Goal: Information Seeking & Learning: Find specific fact

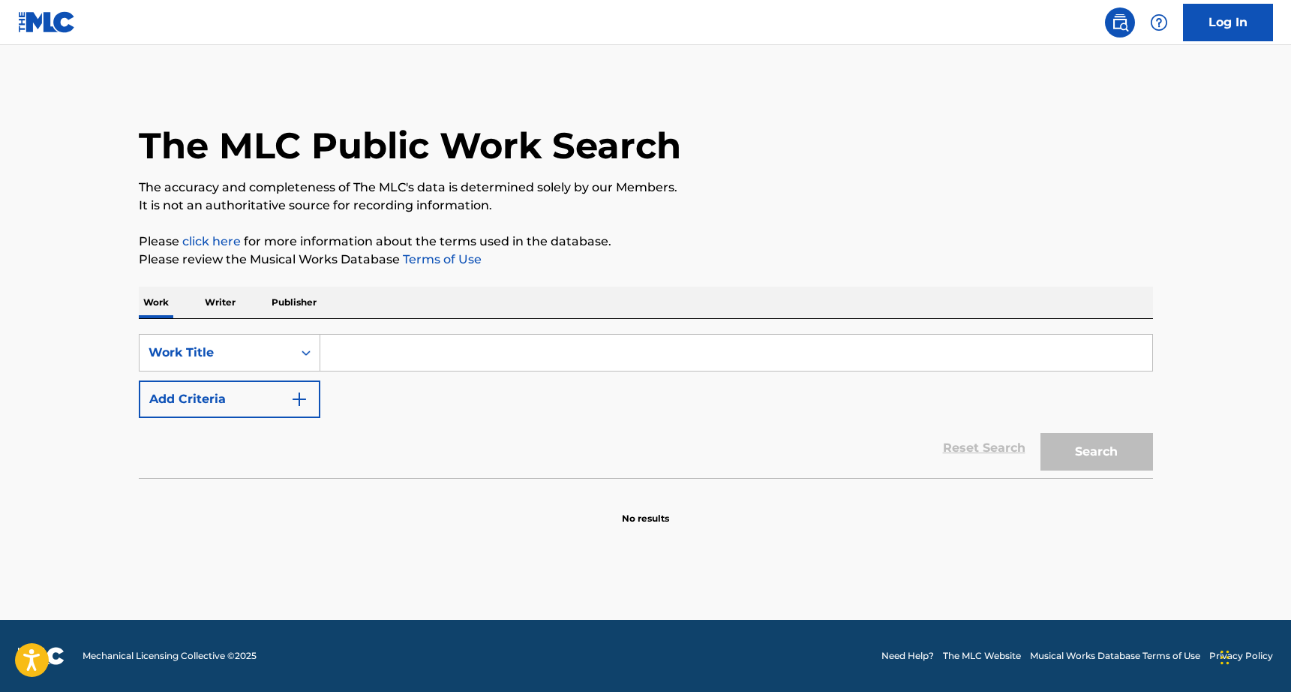
click at [236, 306] on p "Writer" at bounding box center [220, 303] width 40 height 32
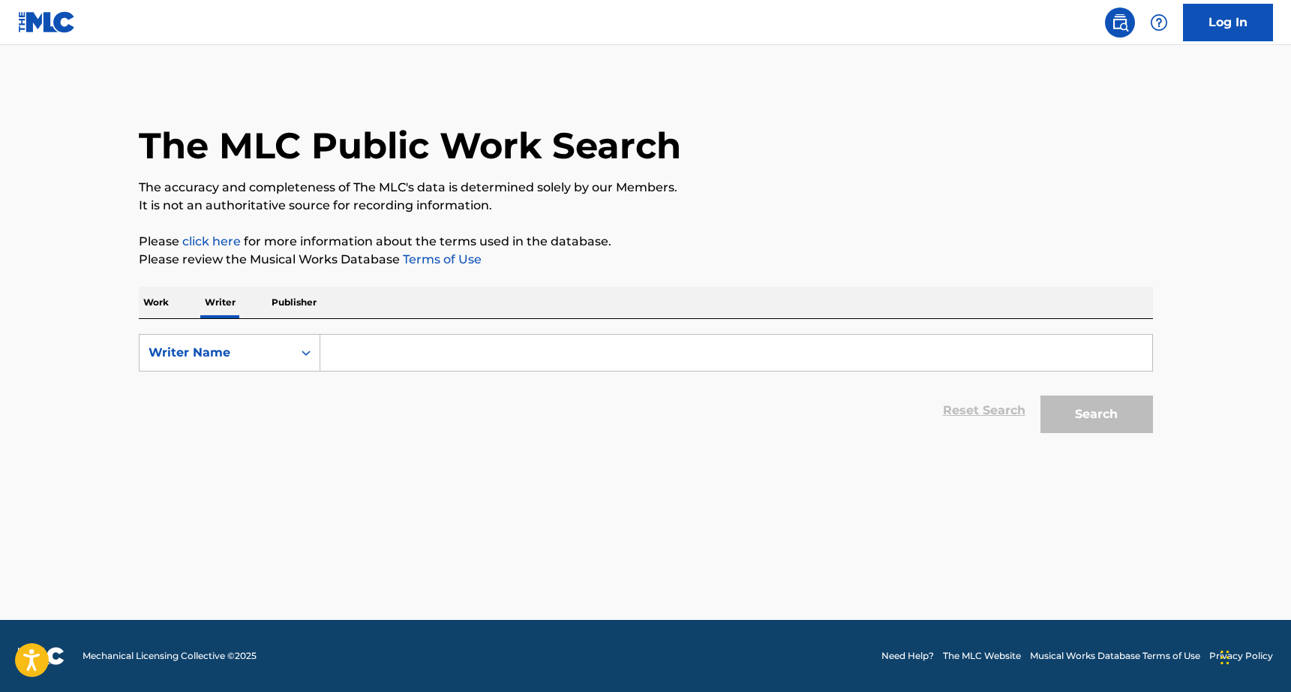
click at [331, 321] on div "SearchWithCriteria17789edc-e311-4a89-8958-bbedcd40de72 Writer Name Reset Search…" at bounding box center [646, 380] width 1014 height 122
click at [340, 345] on input "Search Form" at bounding box center [736, 353] width 832 height 36
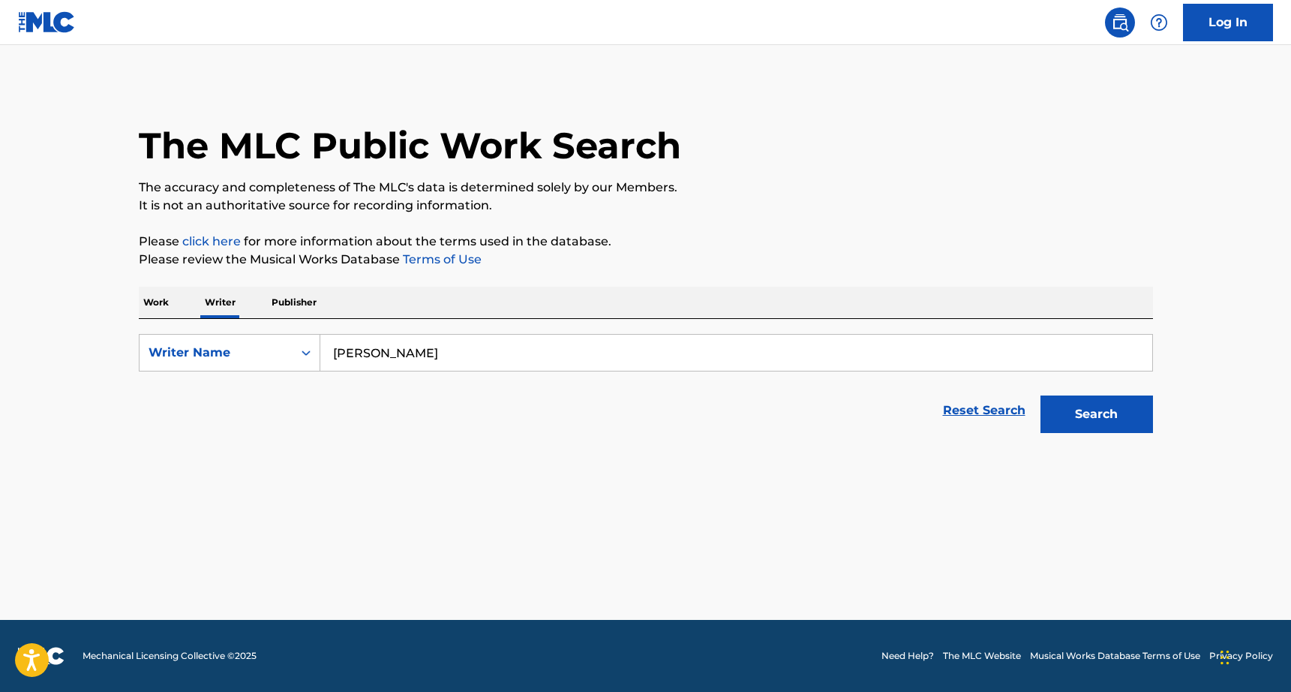
click at [1041, 395] on button "Search" at bounding box center [1097, 414] width 113 height 38
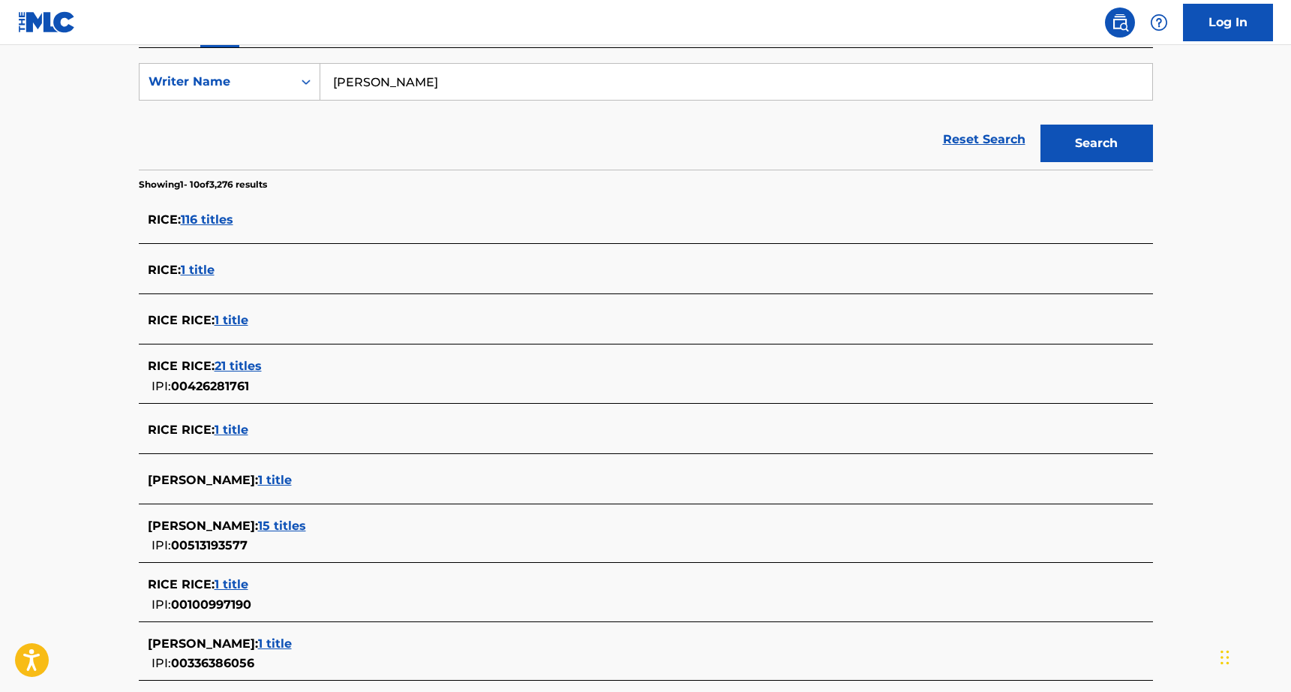
scroll to position [274, 0]
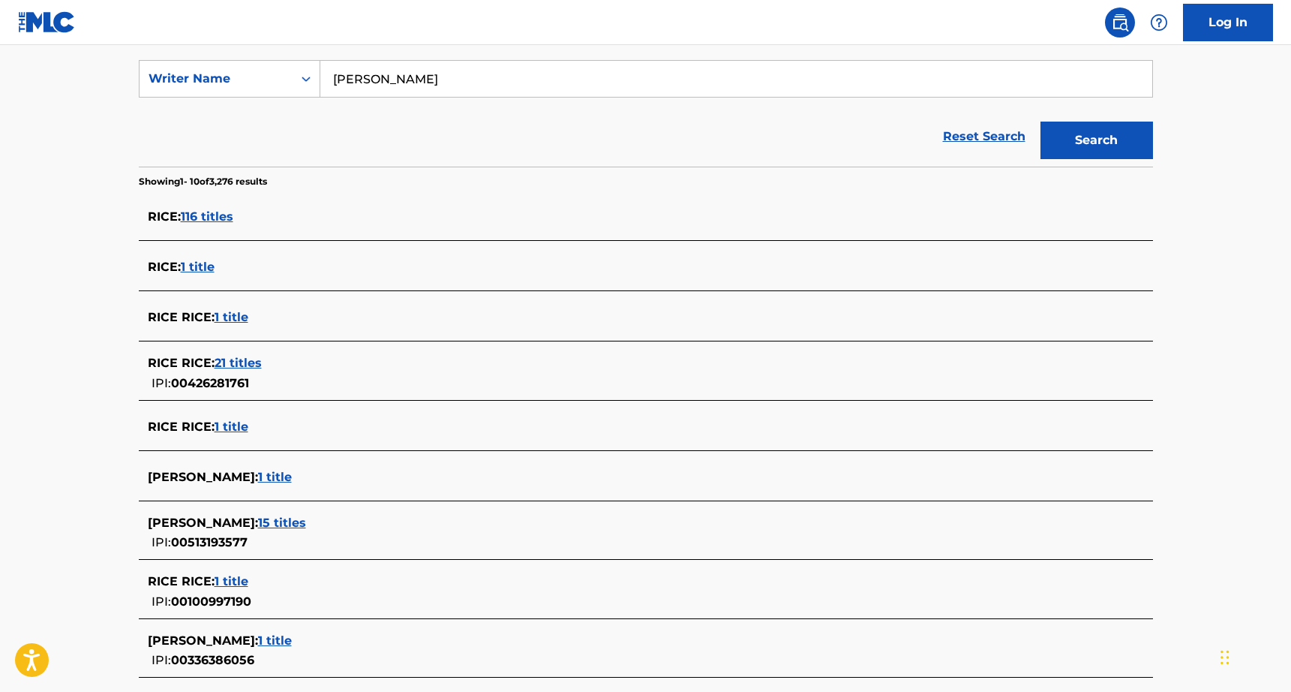
click at [258, 476] on span "1 title" at bounding box center [275, 477] width 34 height 14
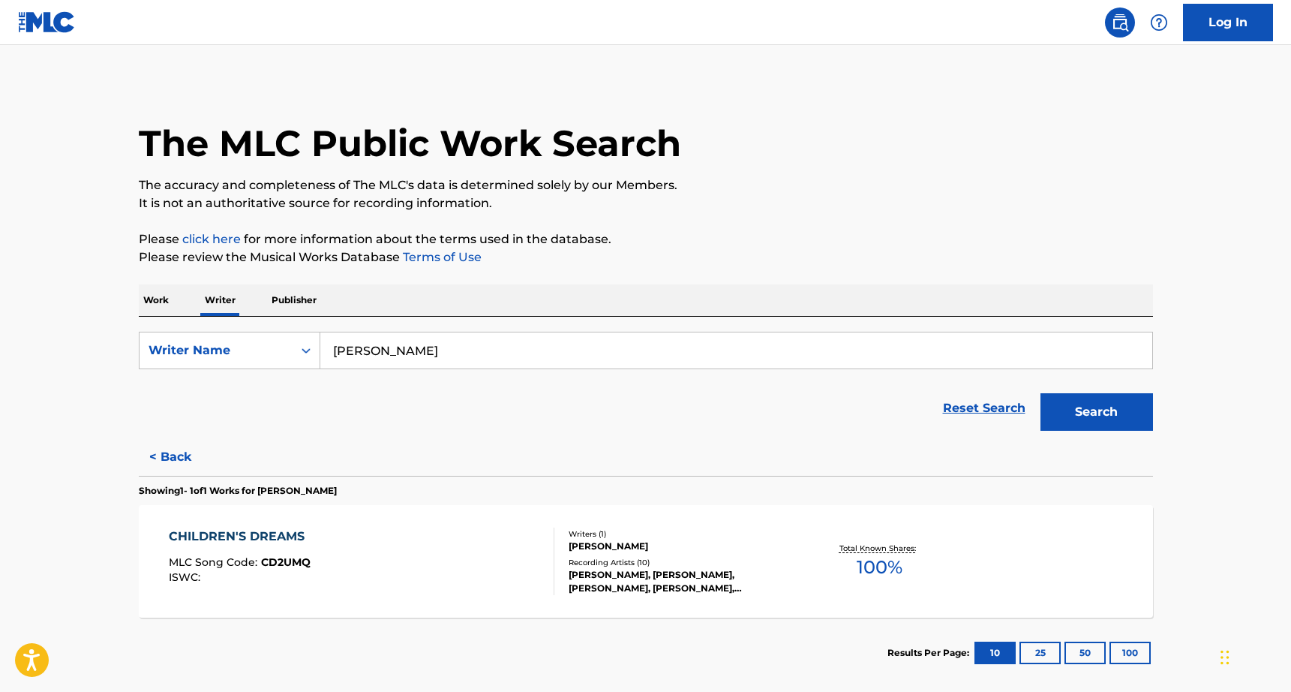
scroll to position [0, 0]
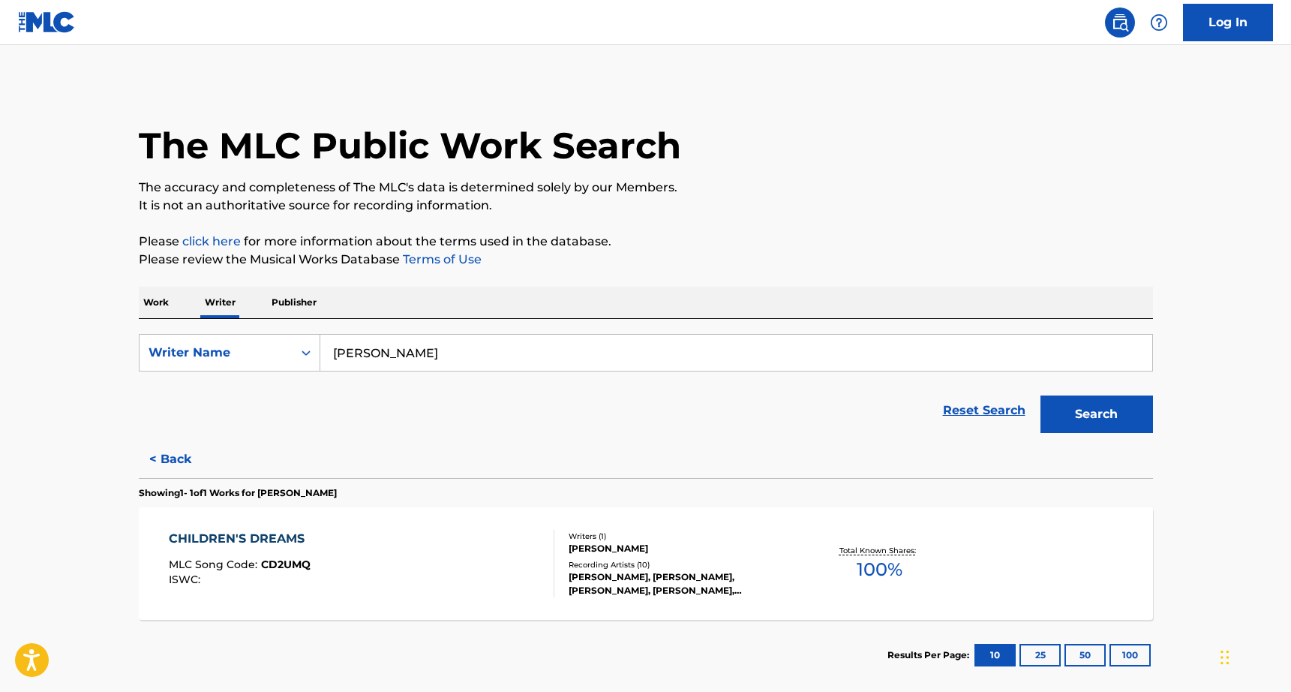
click at [359, 355] on input "[PERSON_NAME]" at bounding box center [736, 353] width 832 height 36
type input "[PERSON_NAME]"
click at [822, 458] on div "< Back Showing 1 - 1 of 1 Works for [PERSON_NAME] CHILDREN'S DREAMS MLC Song Co…" at bounding box center [646, 565] width 1014 height 250
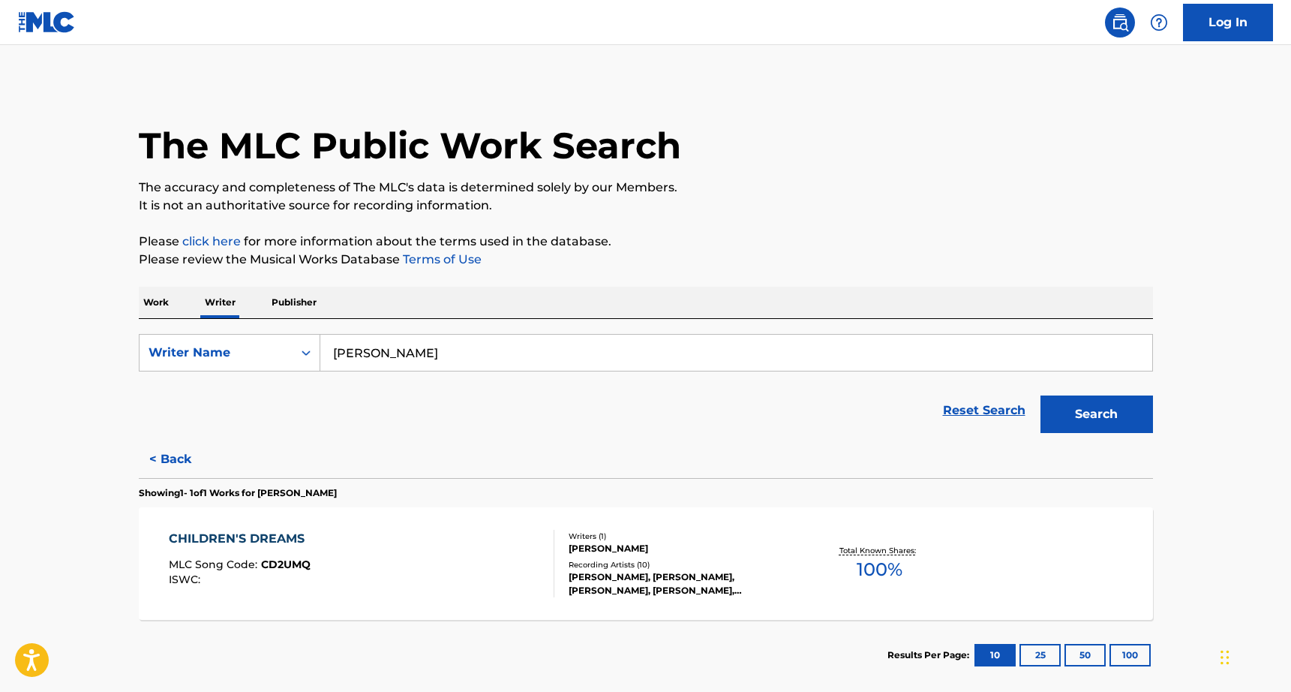
click at [169, 294] on p "Work" at bounding box center [156, 303] width 35 height 32
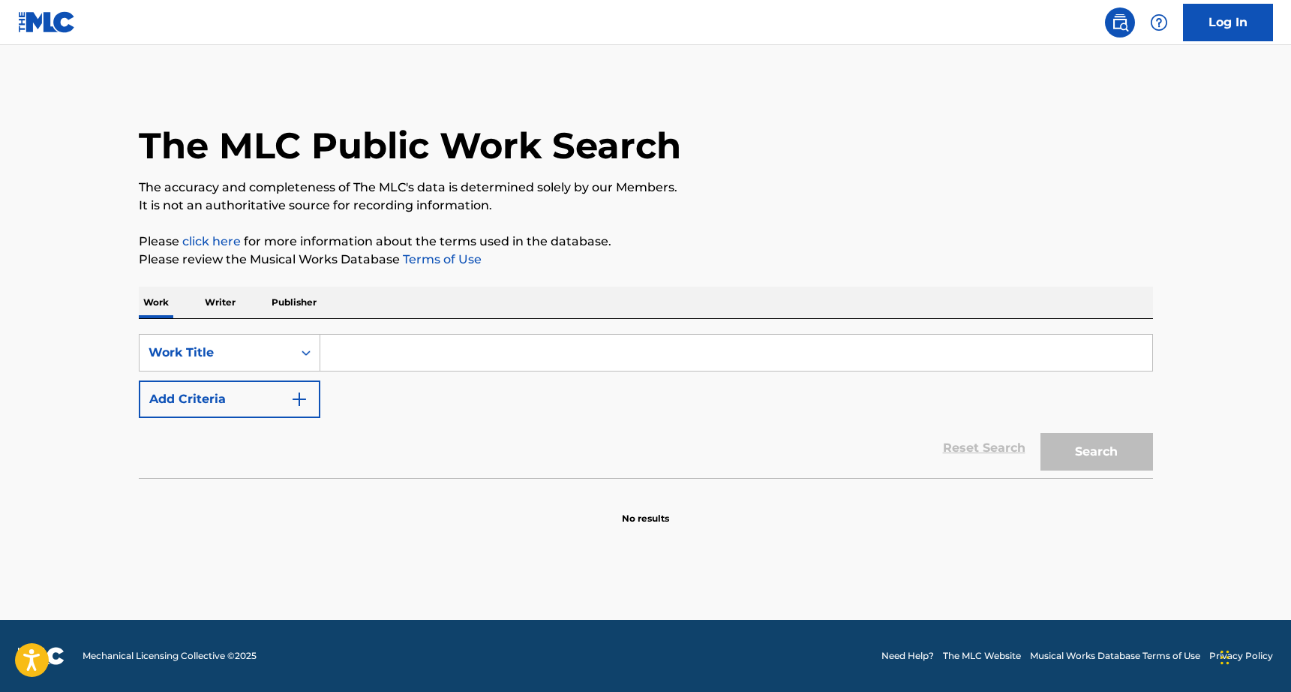
click at [323, 348] on input "Search Form" at bounding box center [736, 353] width 832 height 36
click at [383, 357] on input "Search Form" at bounding box center [736, 353] width 832 height 36
type input "Legendary"
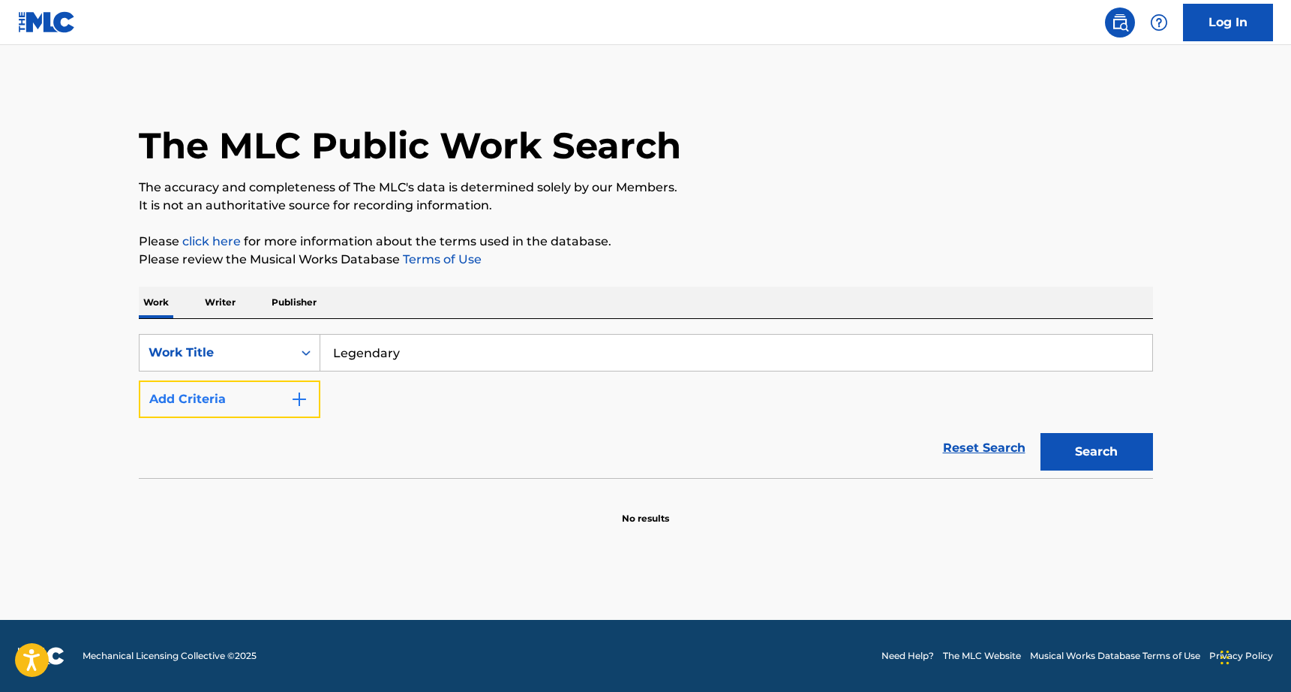
click at [251, 400] on button "Add Criteria" at bounding box center [230, 399] width 182 height 38
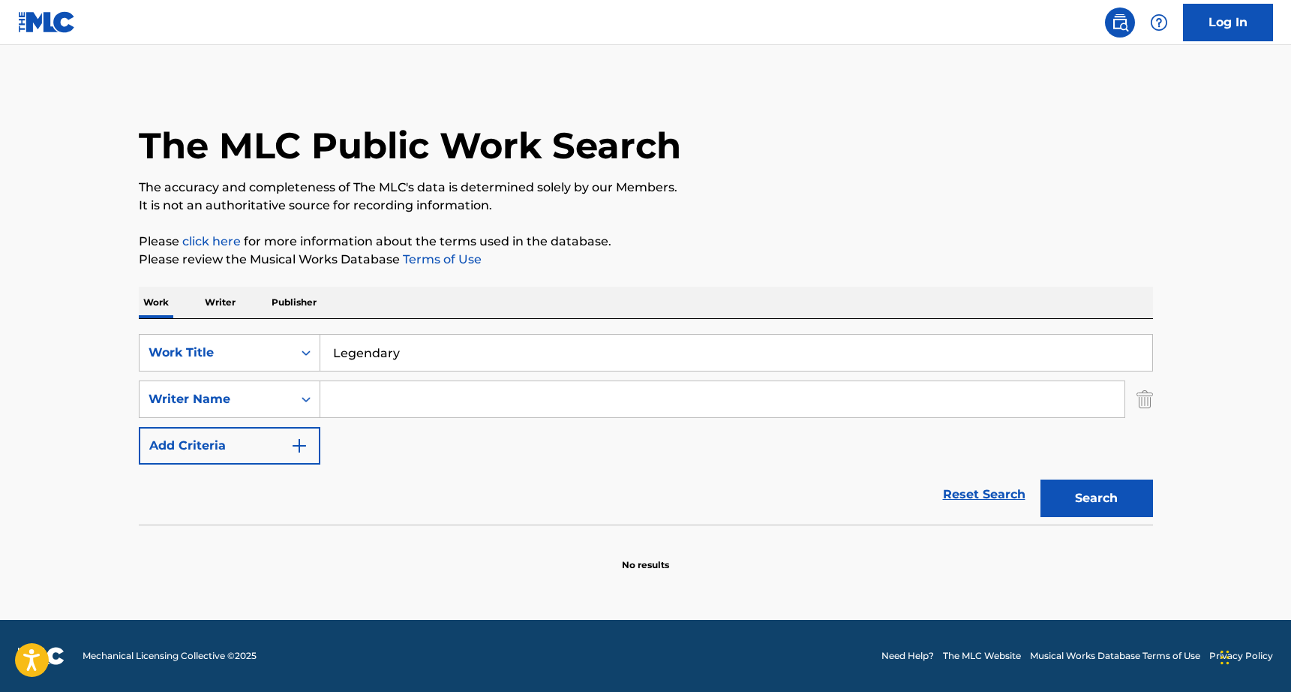
click at [342, 405] on input "Search Form" at bounding box center [722, 399] width 804 height 36
type input "[PERSON_NAME]"
click at [1041, 479] on button "Search" at bounding box center [1097, 498] width 113 height 38
click at [383, 353] on input "Legendary" at bounding box center [736, 353] width 832 height 36
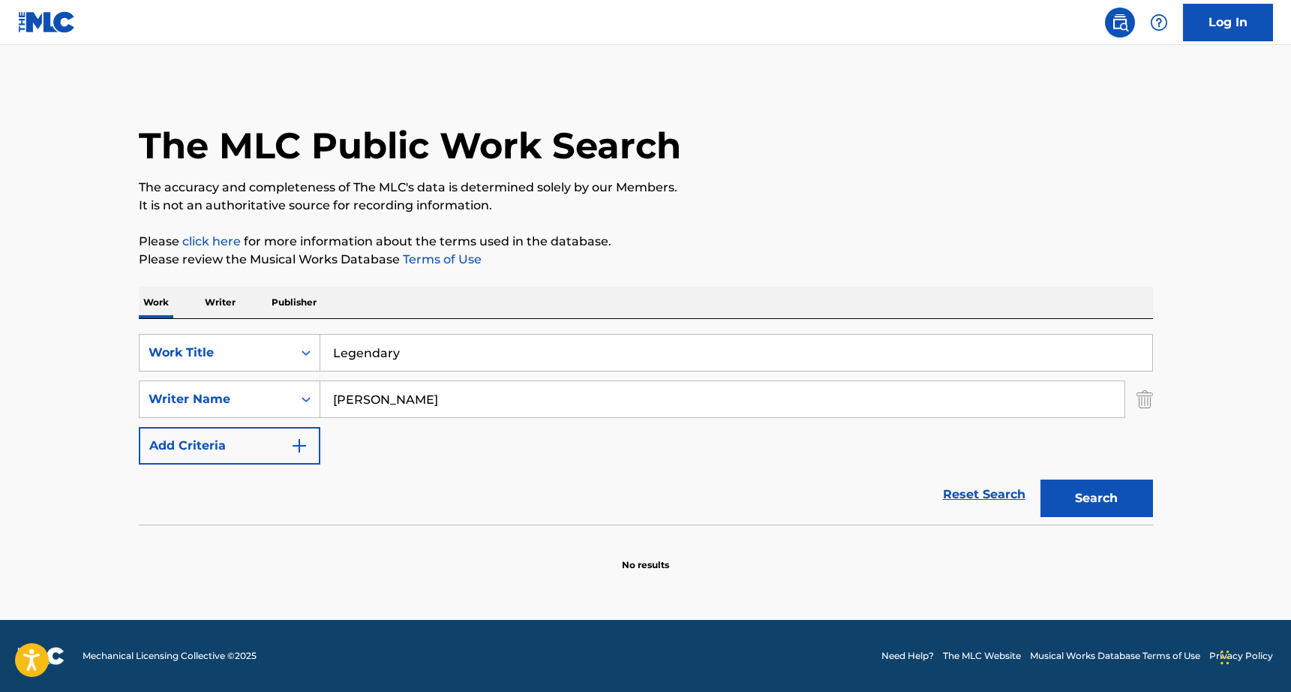
click at [383, 353] on input "Legendary" at bounding box center [736, 353] width 832 height 36
type input "["
type input "Poison"
click at [1041, 479] on button "Search" at bounding box center [1097, 498] width 113 height 38
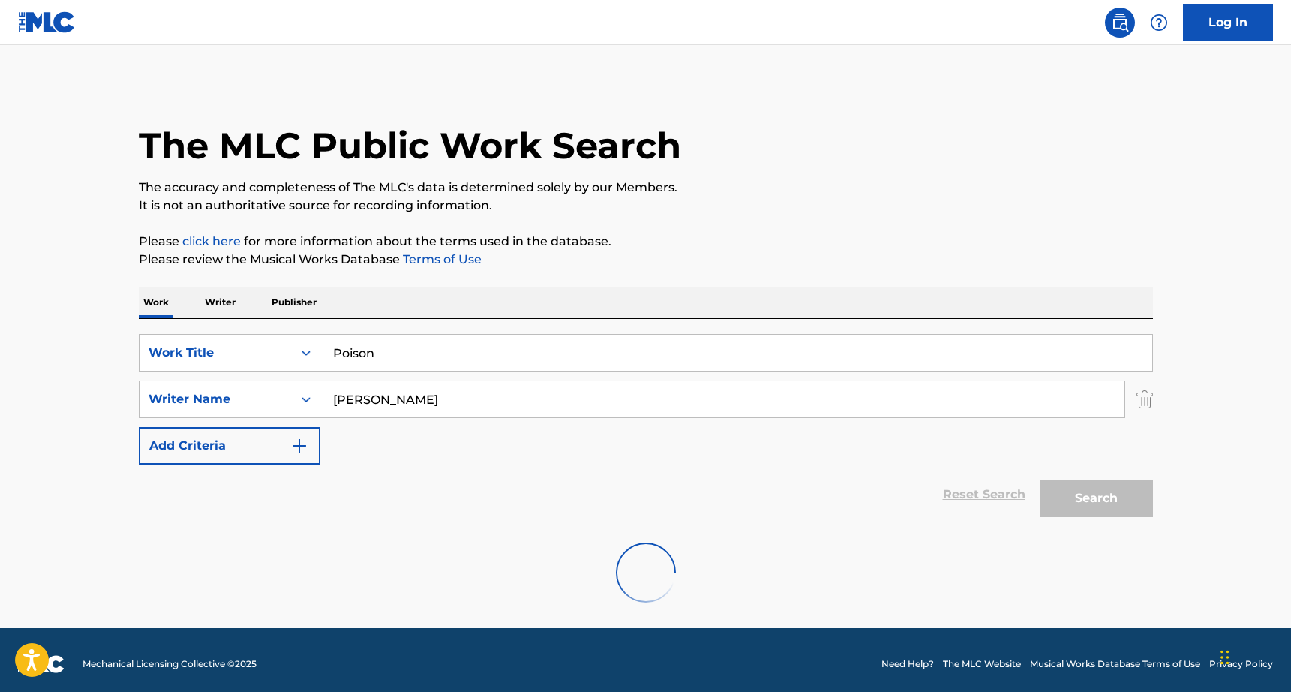
click at [1041, 479] on button "Search" at bounding box center [1097, 498] width 113 height 38
